Goal: Task Accomplishment & Management: Manage account settings

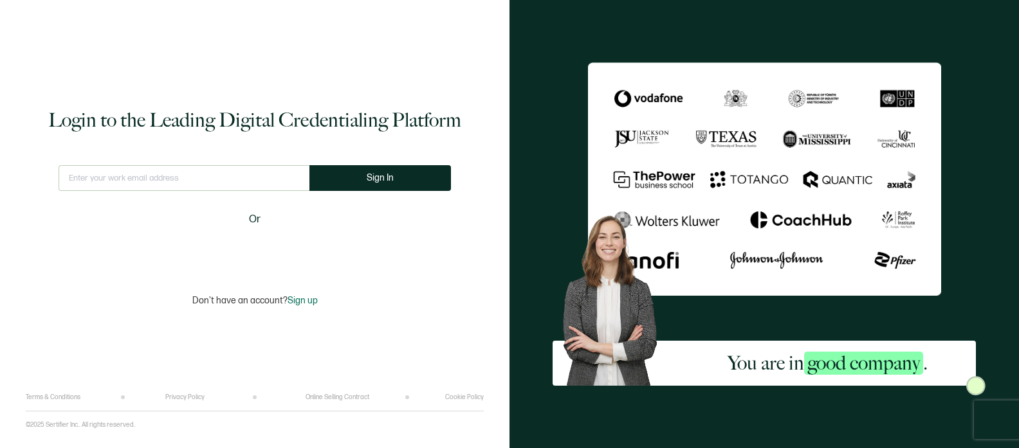
click at [238, 177] on input "text" at bounding box center [184, 178] width 251 height 26
type input "[PERSON_NAME][EMAIL_ADDRESS][DOMAIN_NAME]"
click at [365, 177] on button "Sign In" at bounding box center [380, 178] width 142 height 26
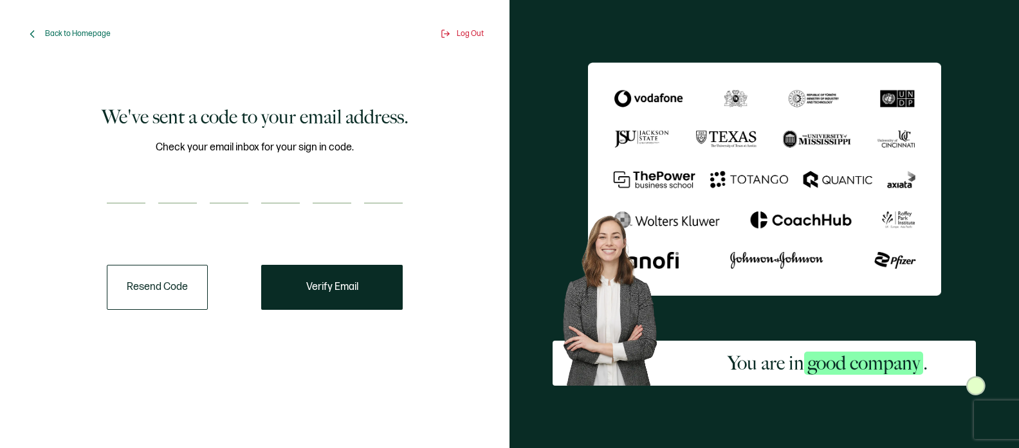
paste input "2"
type input "2"
type input "6"
type input "5"
type input "8"
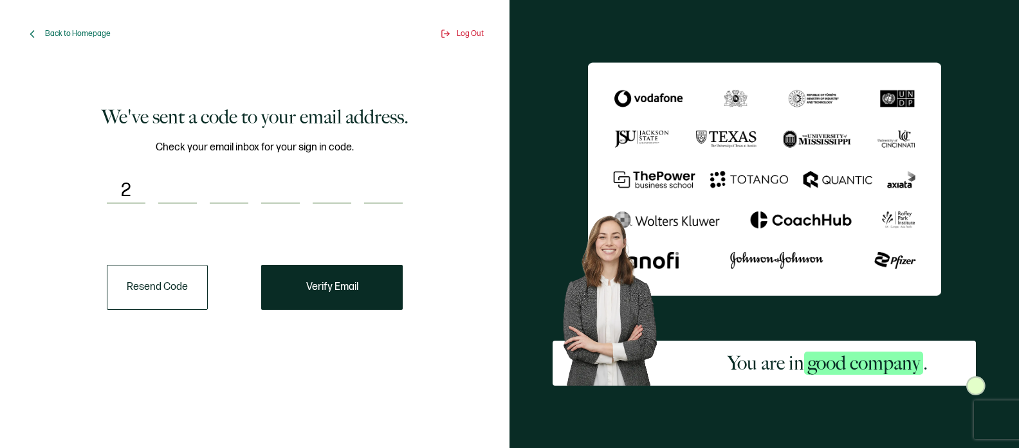
type input "5"
type input "9"
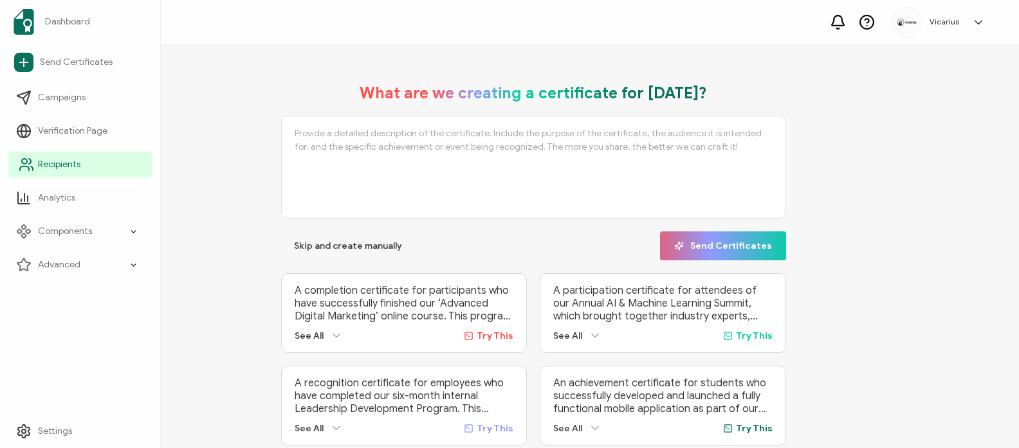
click at [78, 172] on link "Recipients" at bounding box center [79, 165] width 143 height 26
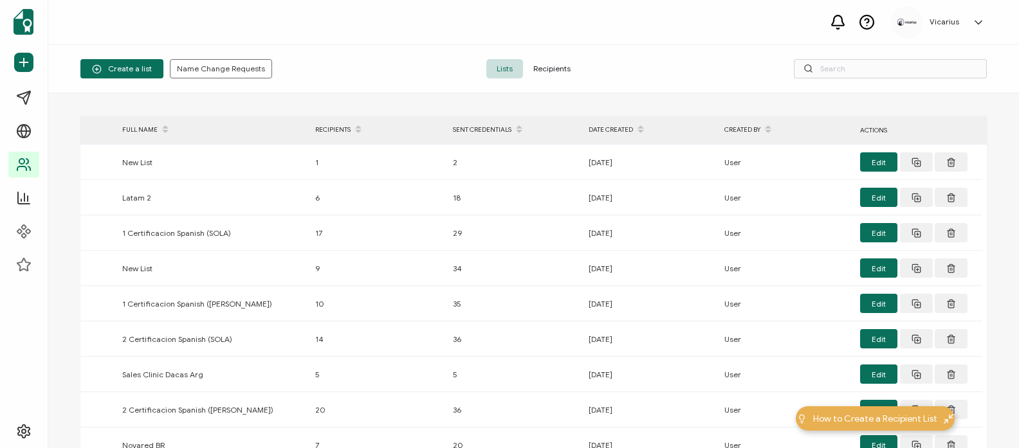
click at [556, 73] on span "Recipients" at bounding box center [552, 68] width 58 height 19
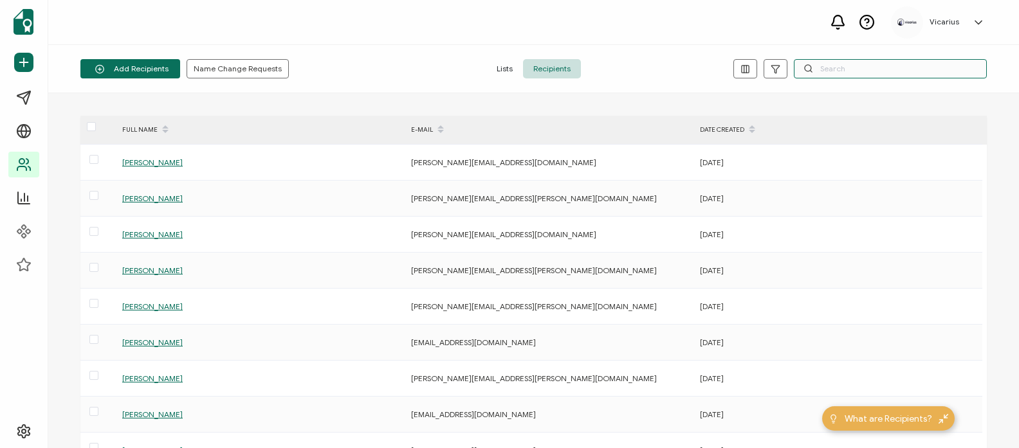
click at [844, 67] on input "text" at bounding box center [890, 68] width 193 height 19
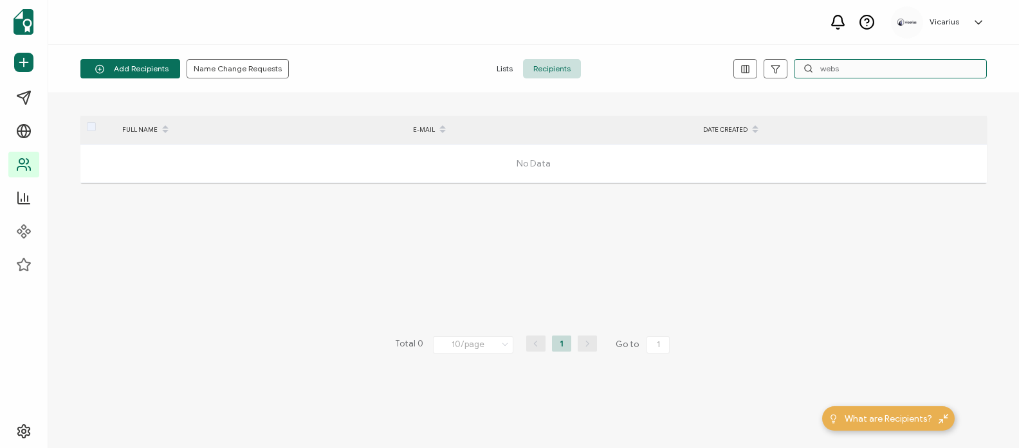
click at [841, 69] on input "webs" at bounding box center [890, 68] width 193 height 19
type input "w"
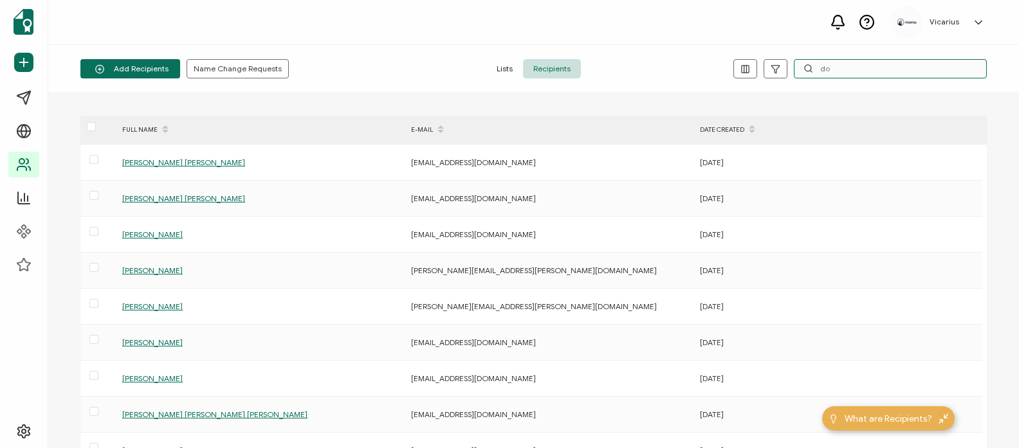
type input "d"
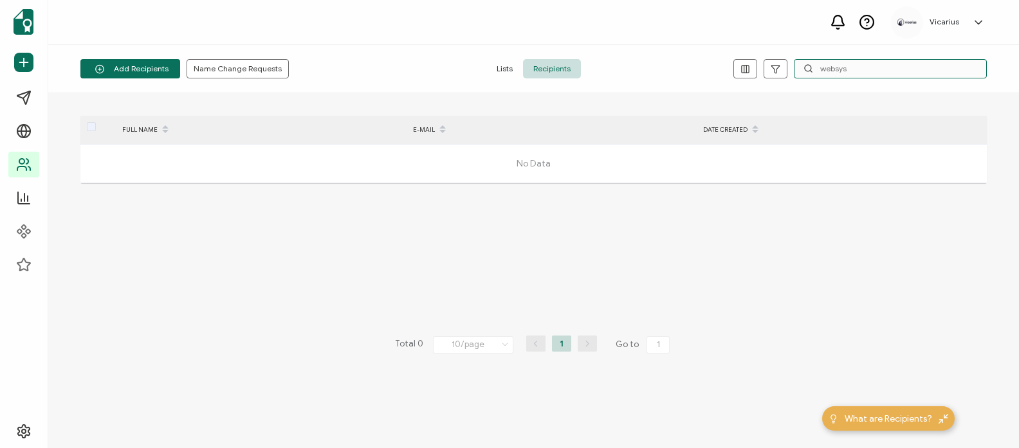
click at [837, 64] on input "websys" at bounding box center [890, 68] width 193 height 19
type input "comfacesar"
